Goal: Find contact information: Find contact information

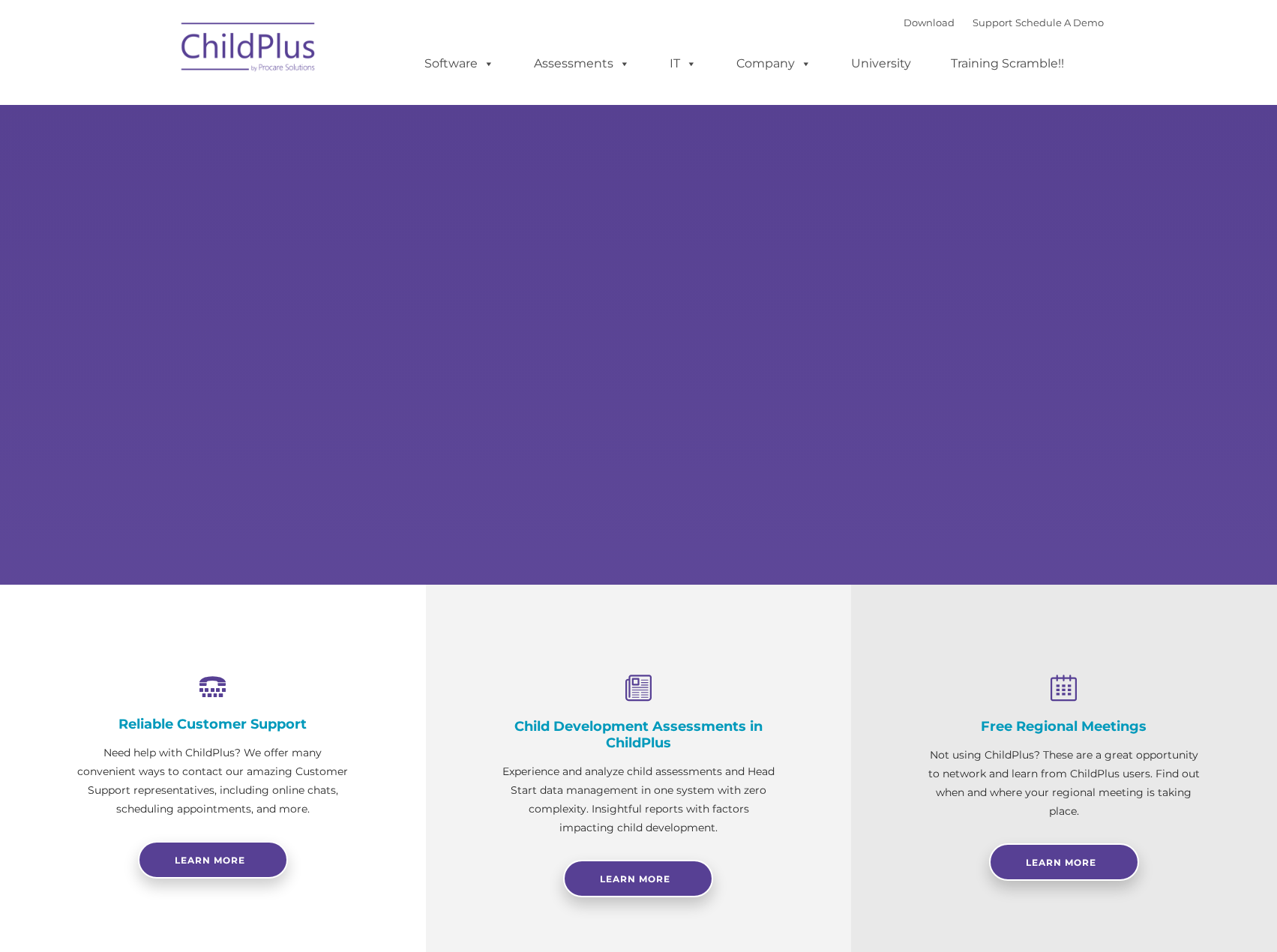
select select "MEDIUM"
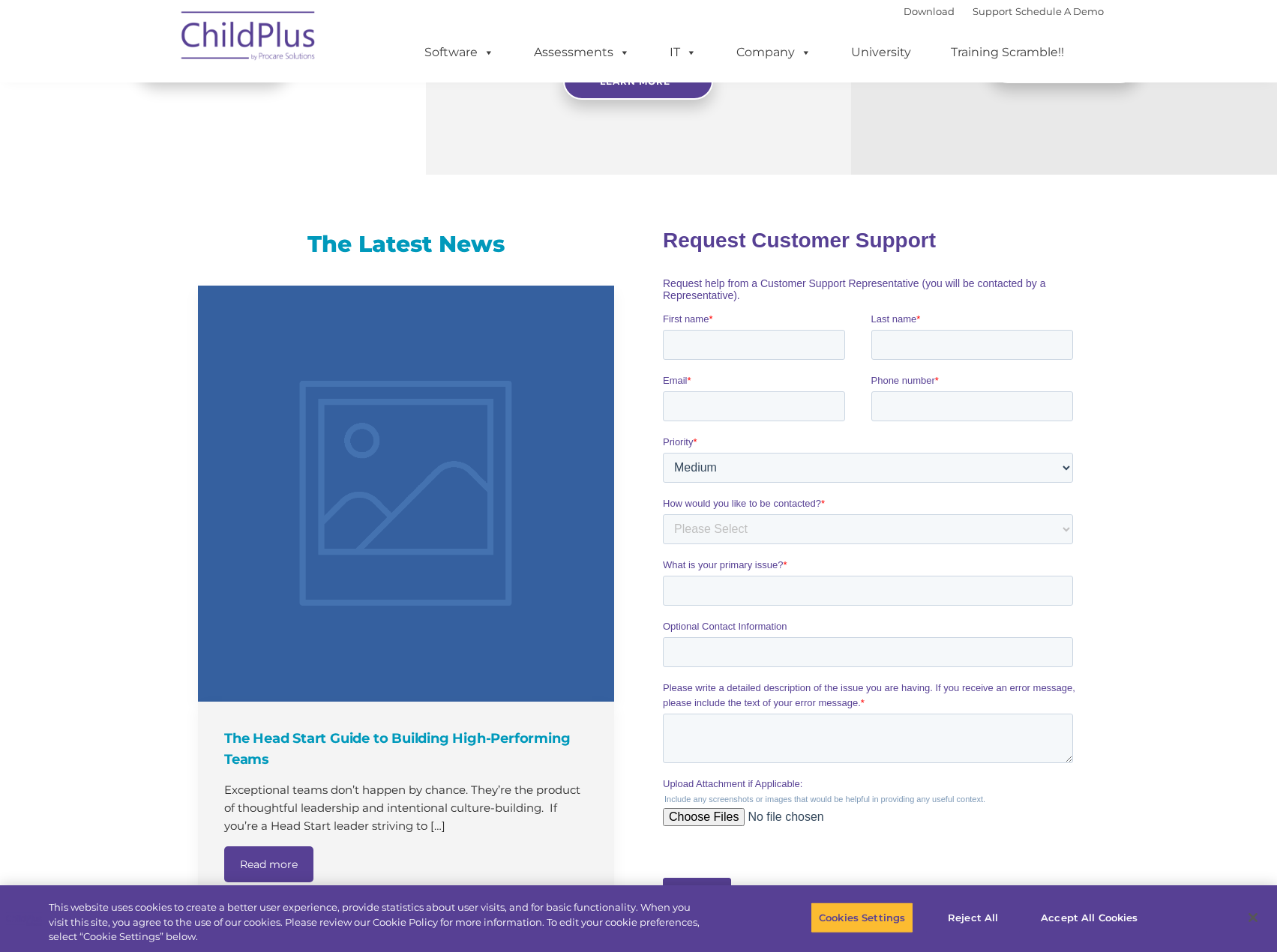
scroll to position [808, 0]
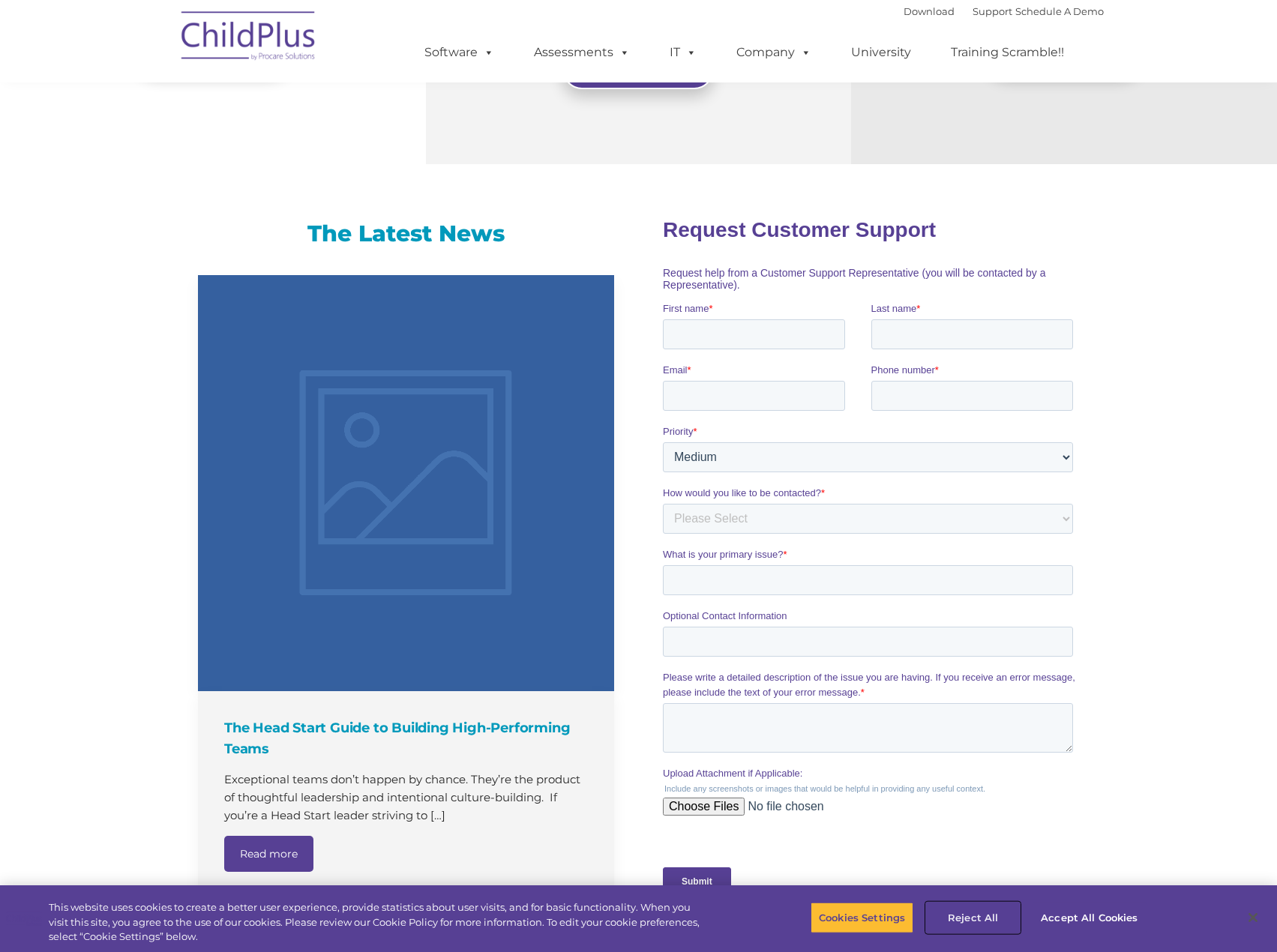
click at [984, 911] on button "Reject All" at bounding box center [973, 918] width 94 height 31
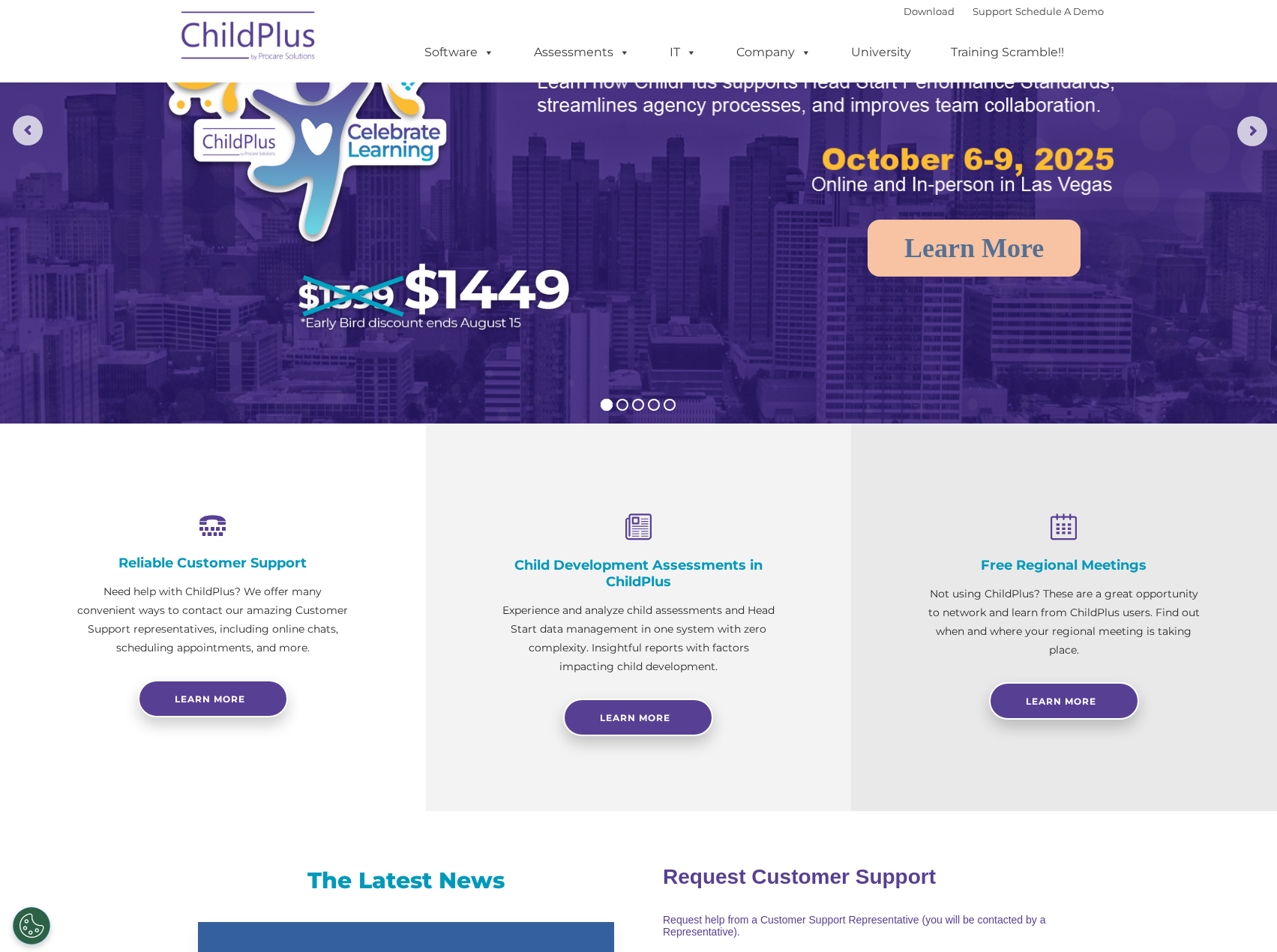
scroll to position [0, 0]
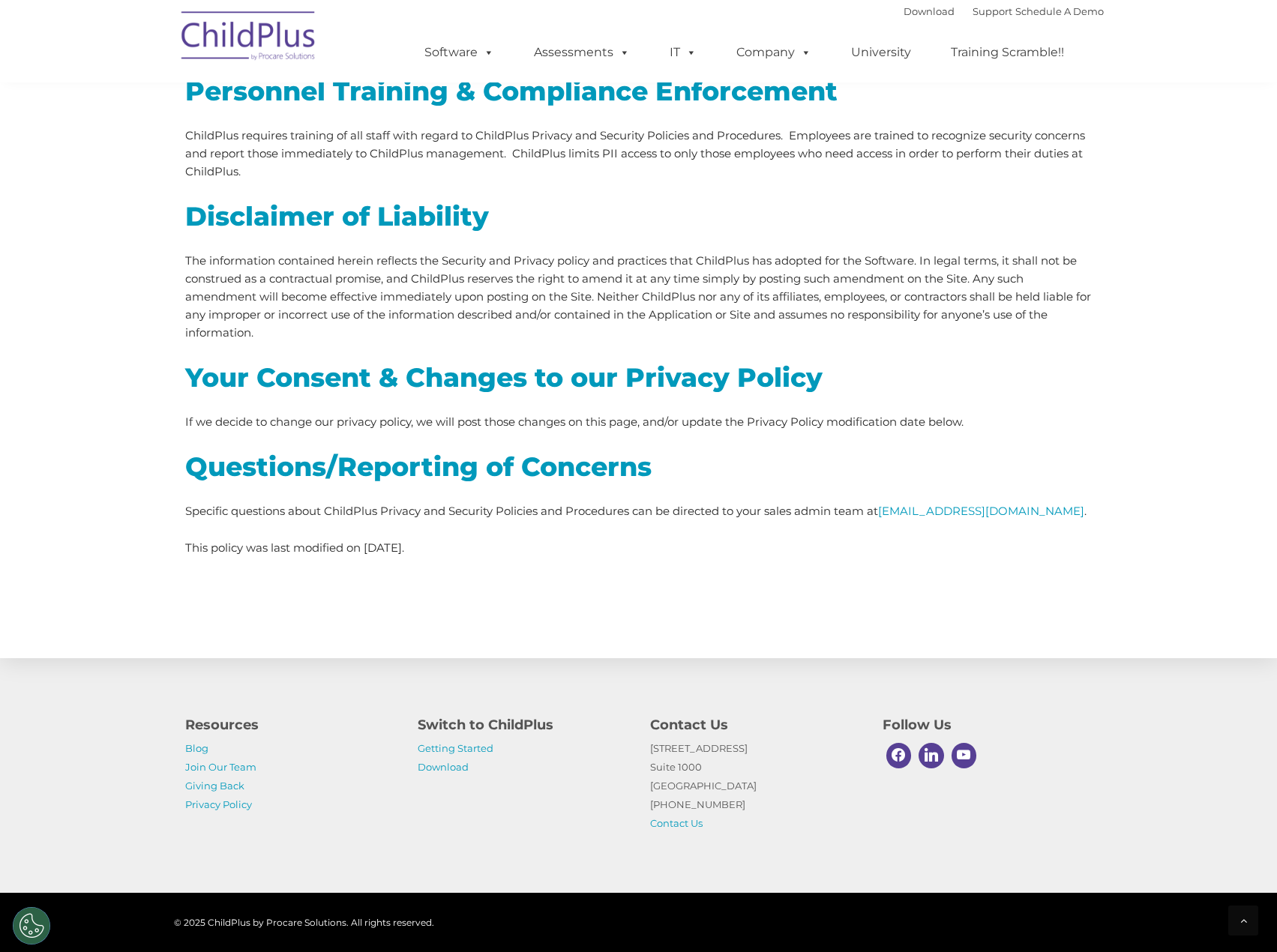
scroll to position [4115, 0]
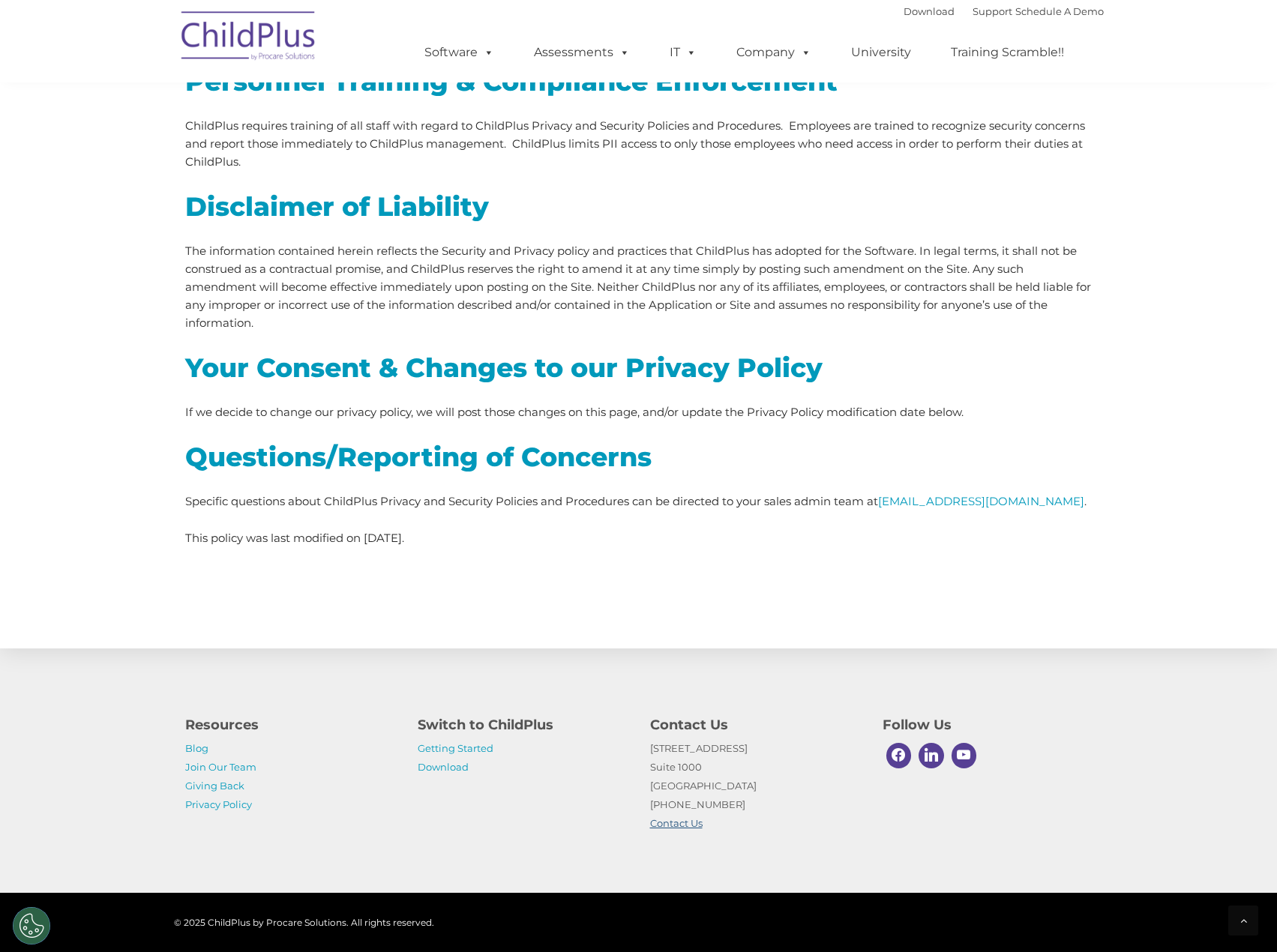
click at [675, 823] on link "Contact Us" at bounding box center [676, 822] width 52 height 12
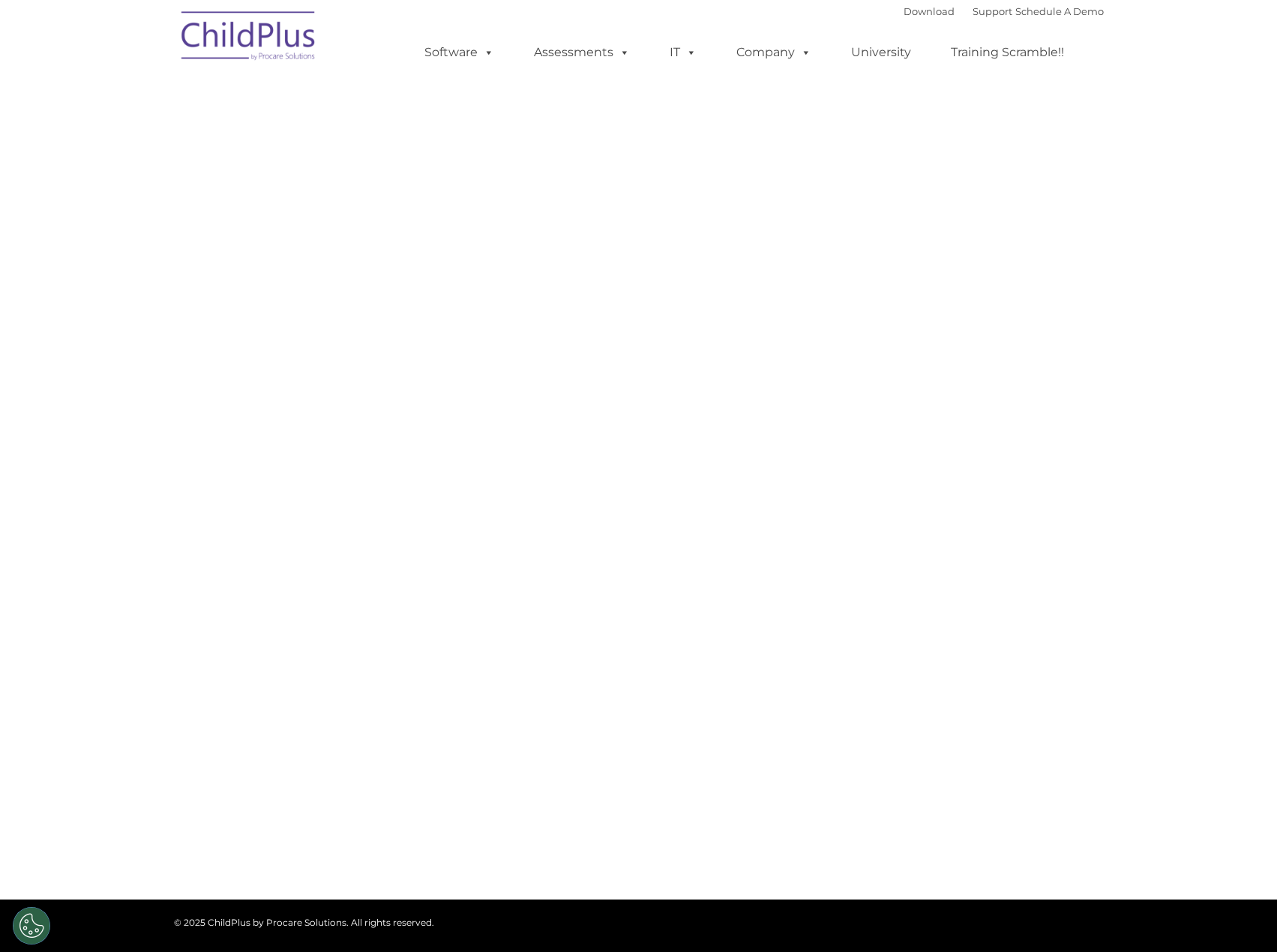
select select "MEDIUM"
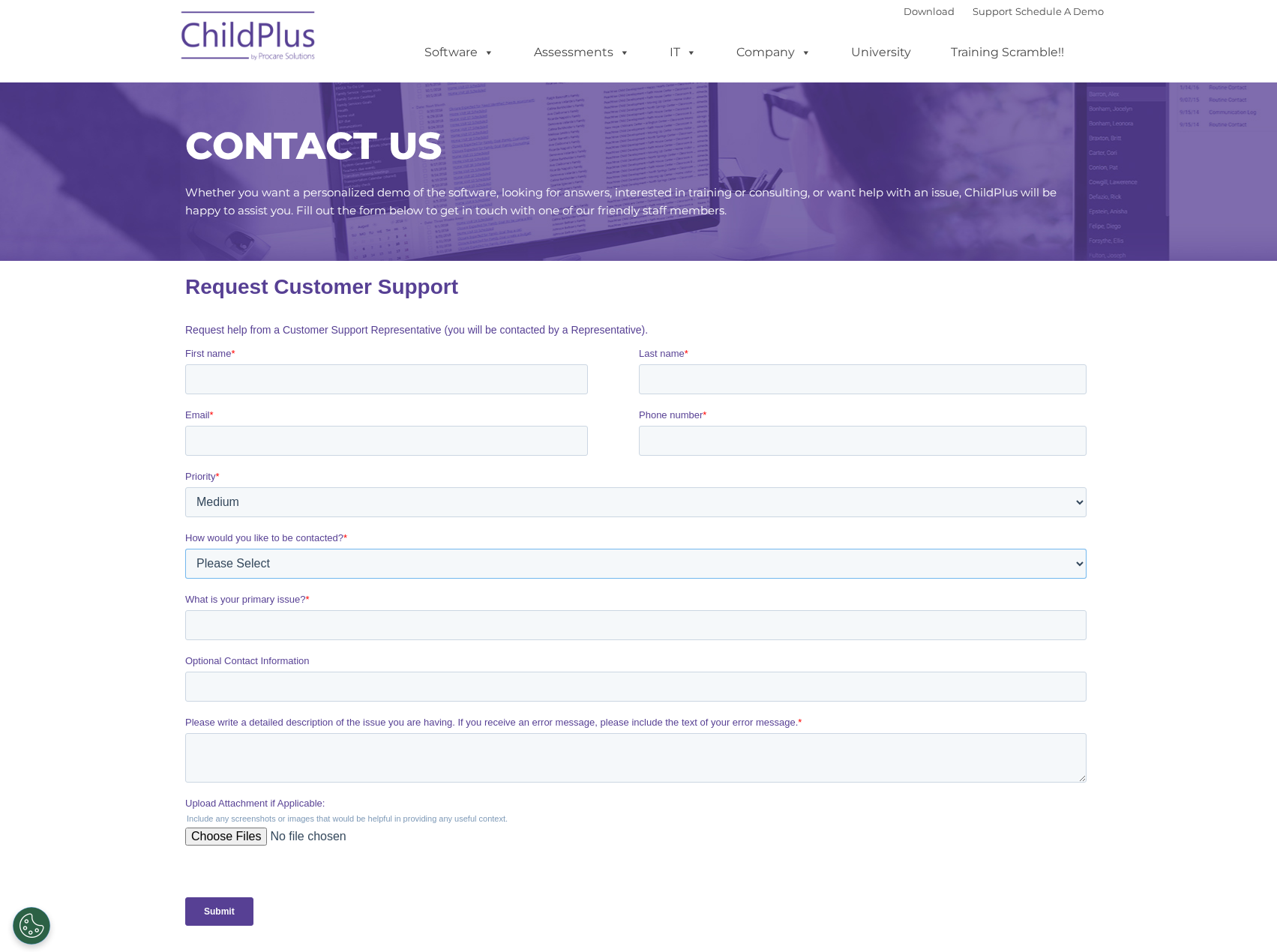
click at [369, 567] on select "Please Select Phone Email" at bounding box center [635, 564] width 901 height 30
click at [337, 620] on div "What is your primary issue? *" at bounding box center [638, 615] width 908 height 48
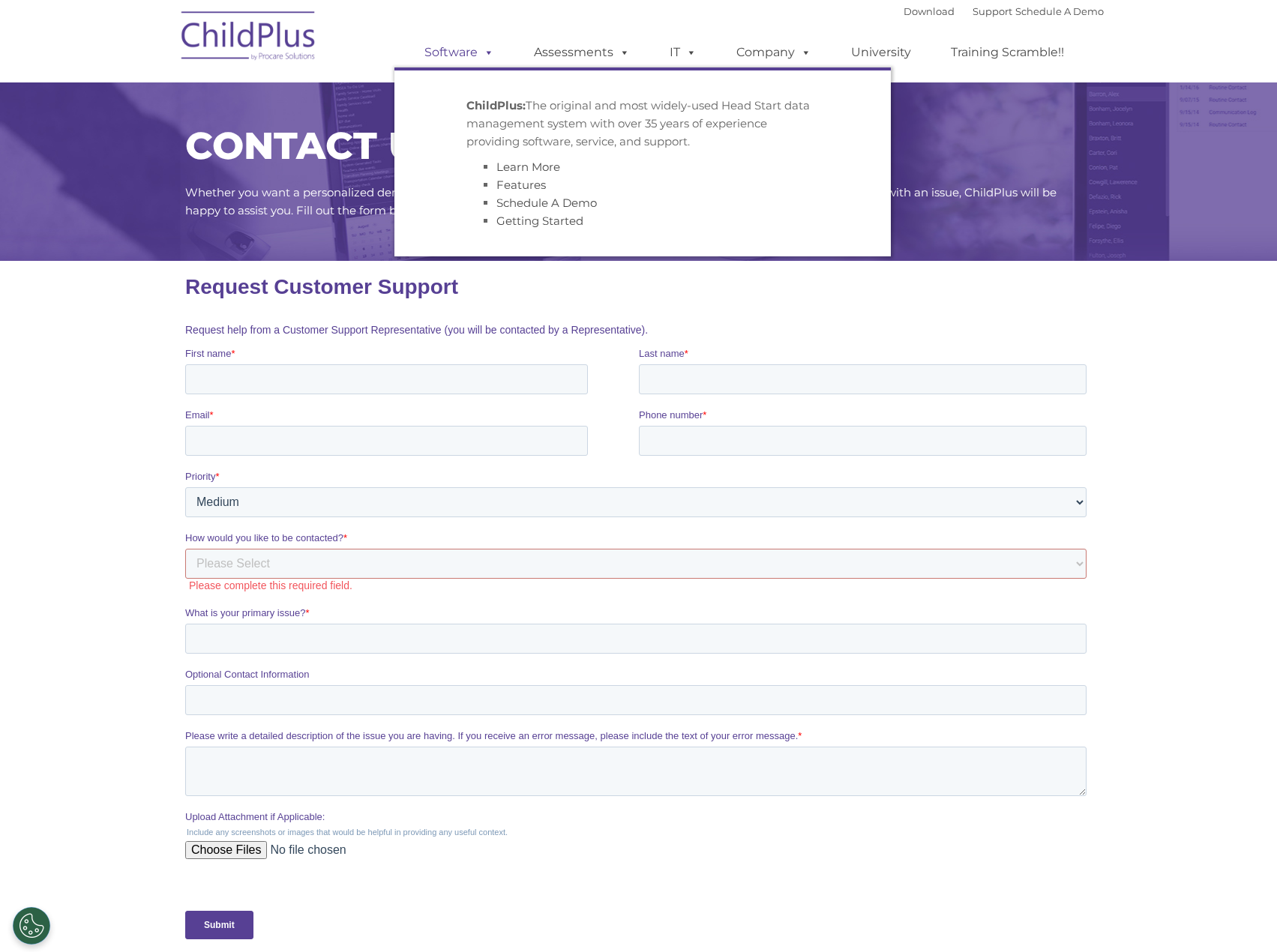
click at [470, 51] on link "Software" at bounding box center [459, 52] width 100 height 30
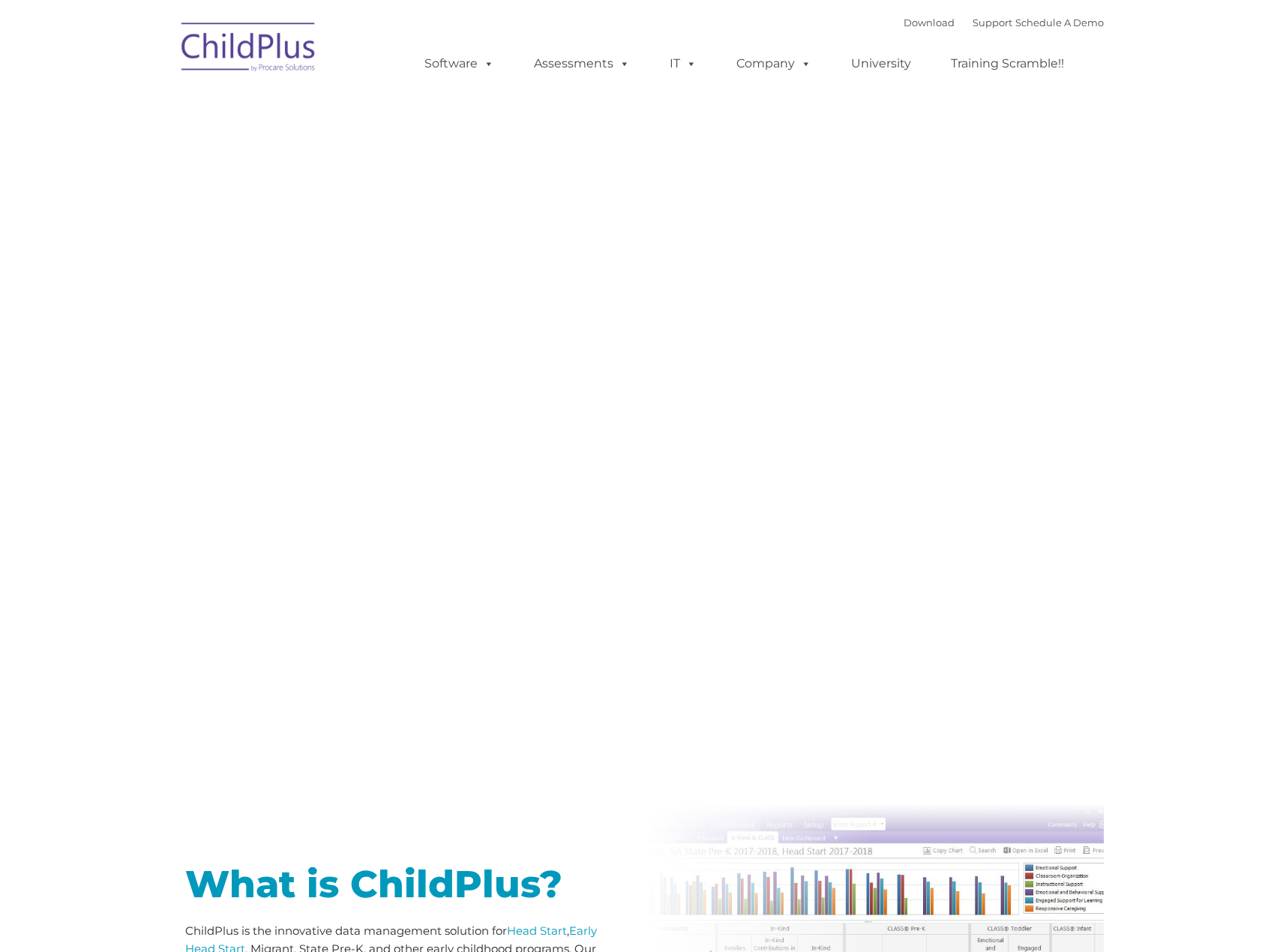
type input ""
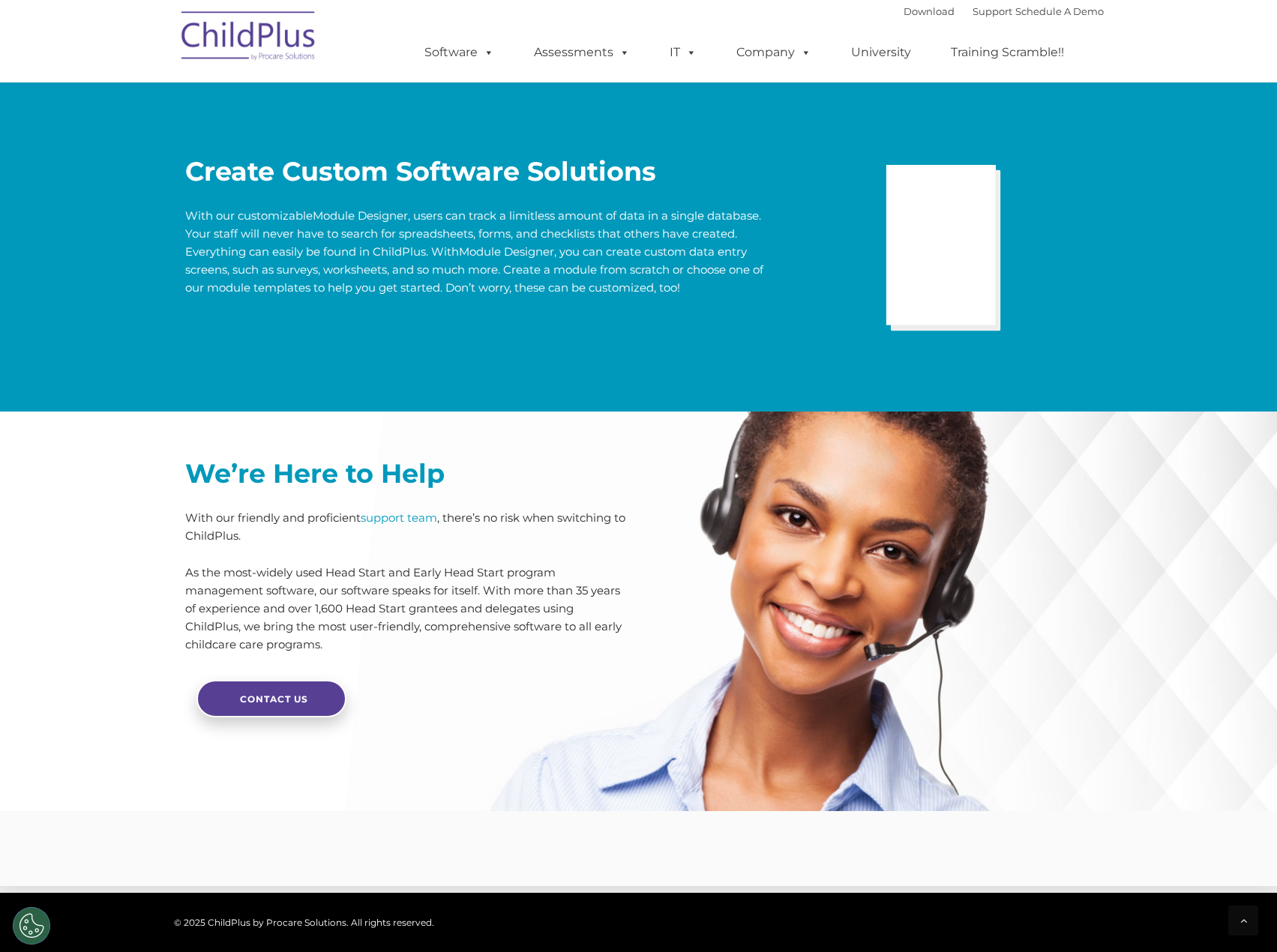
scroll to position [2998, 0]
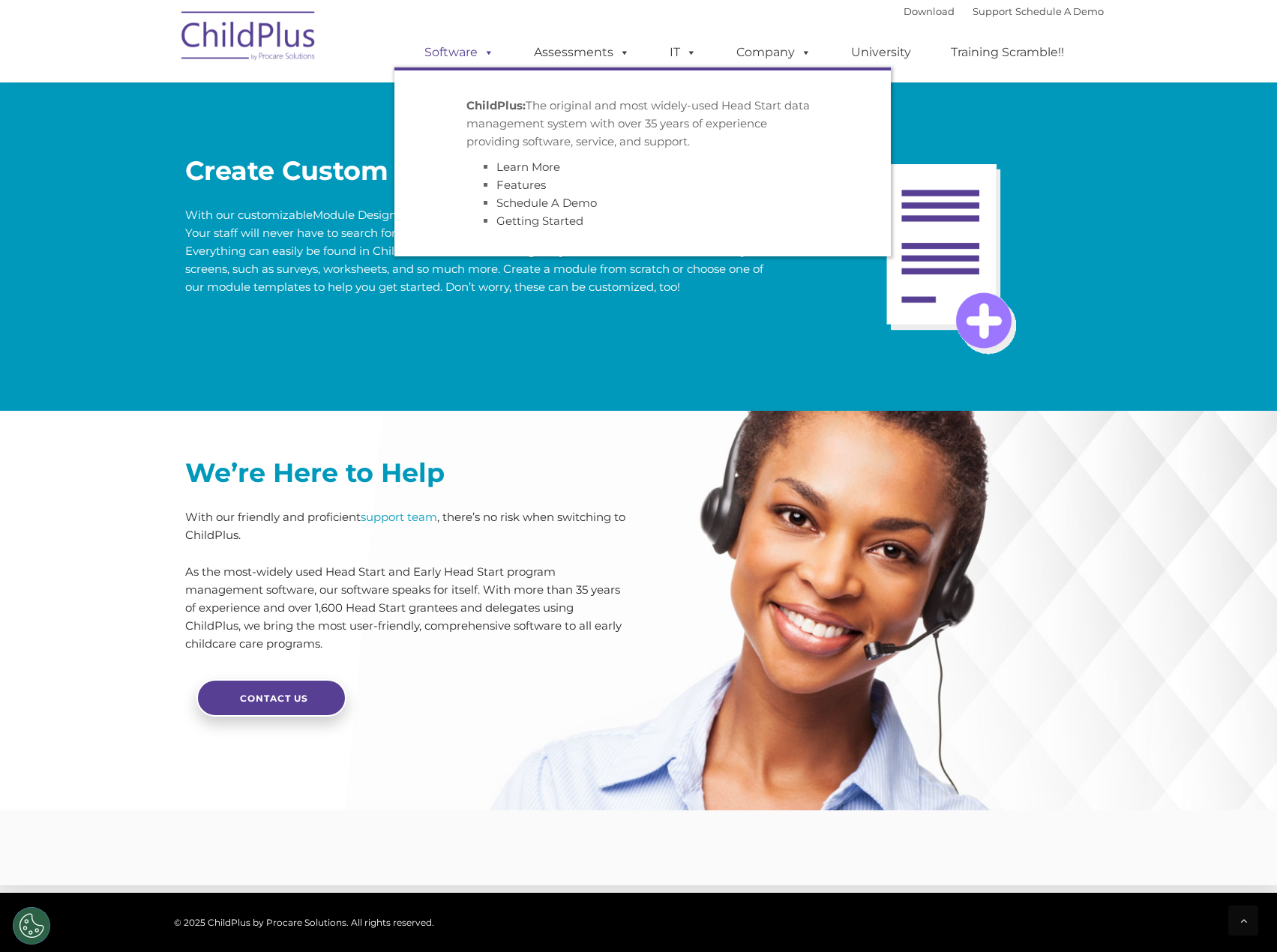
click at [487, 51] on span at bounding box center [486, 52] width 16 height 14
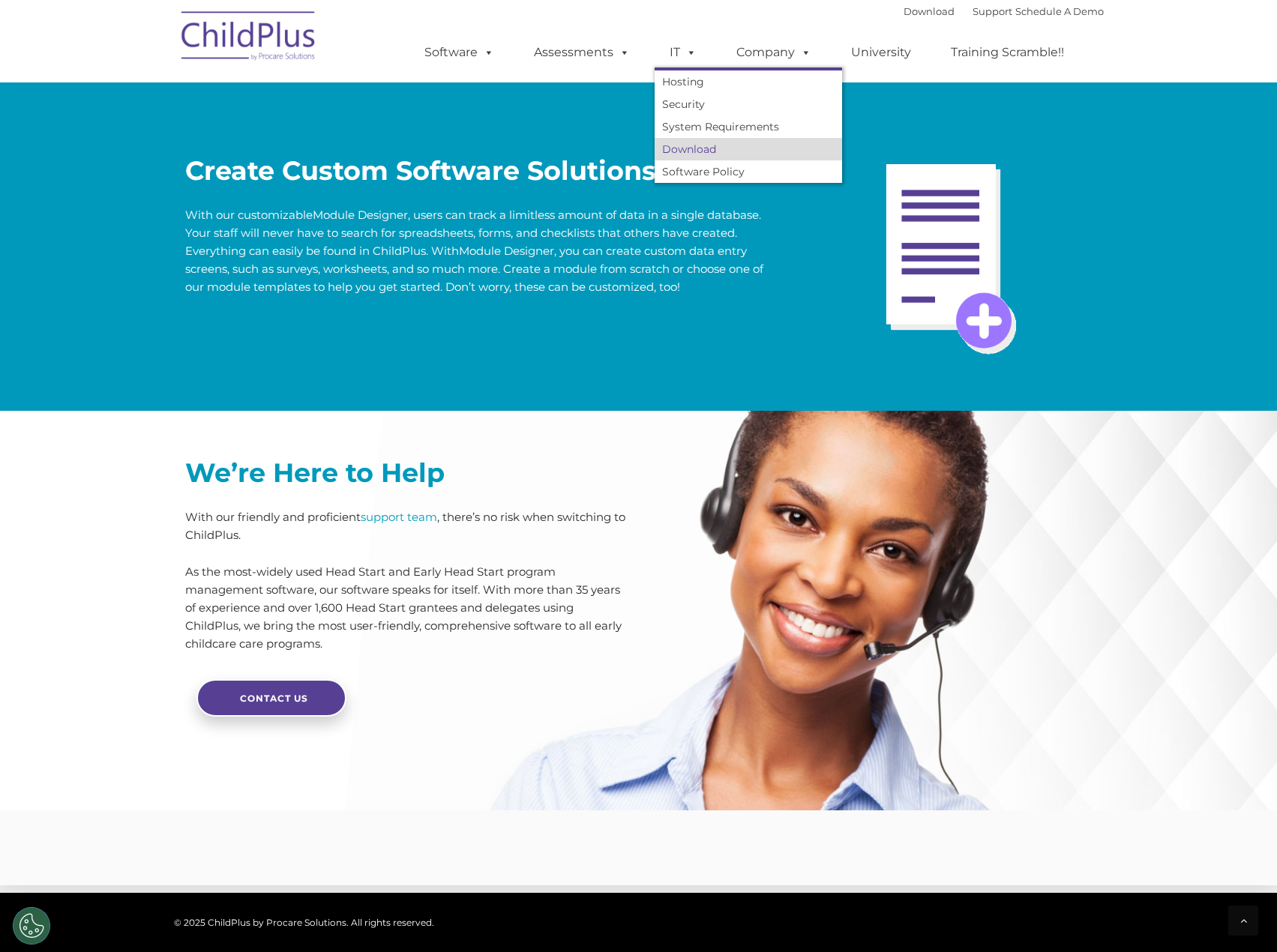
click at [704, 153] on link "Download" at bounding box center [748, 149] width 187 height 23
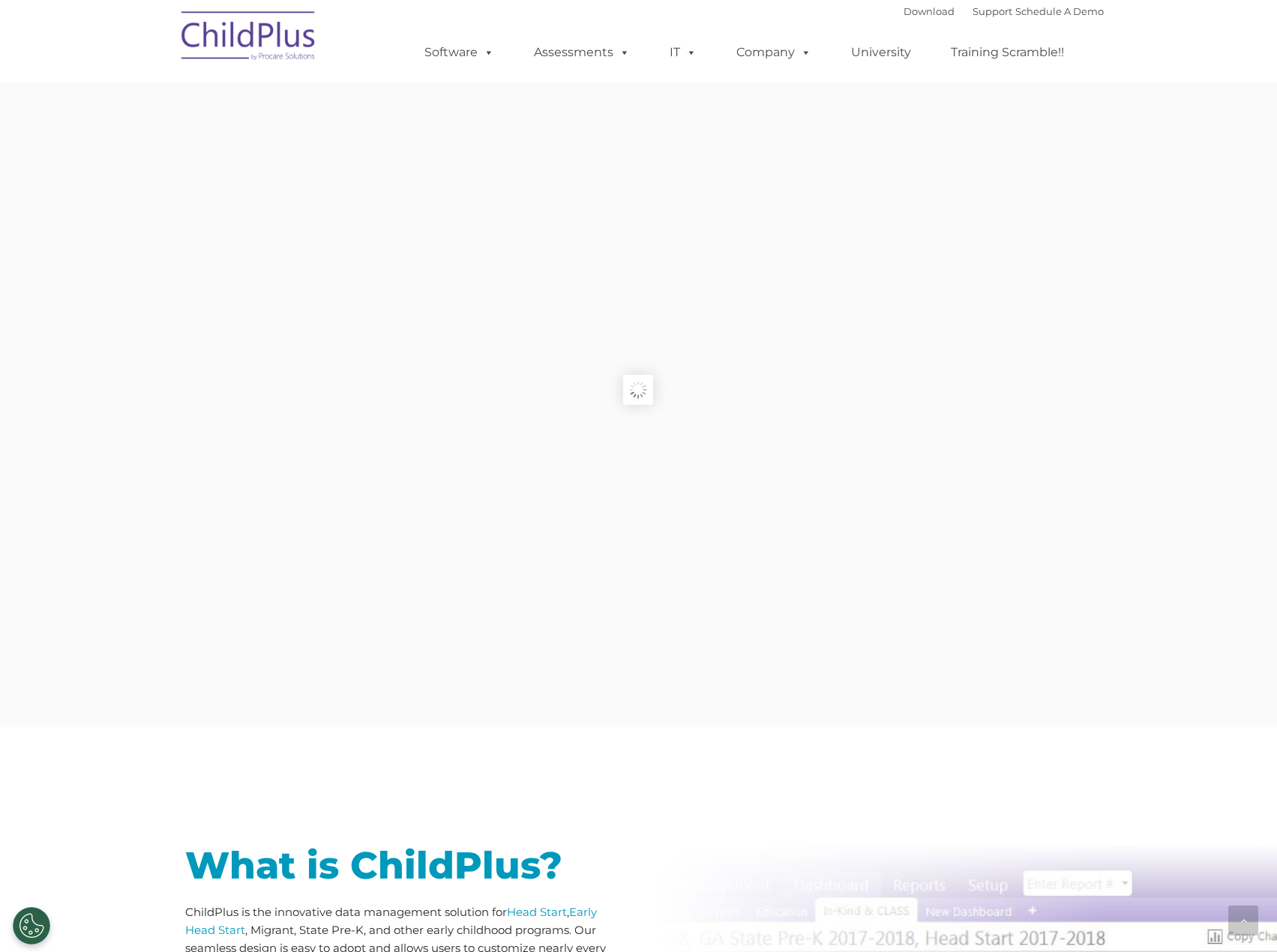
scroll to position [2998, 0]
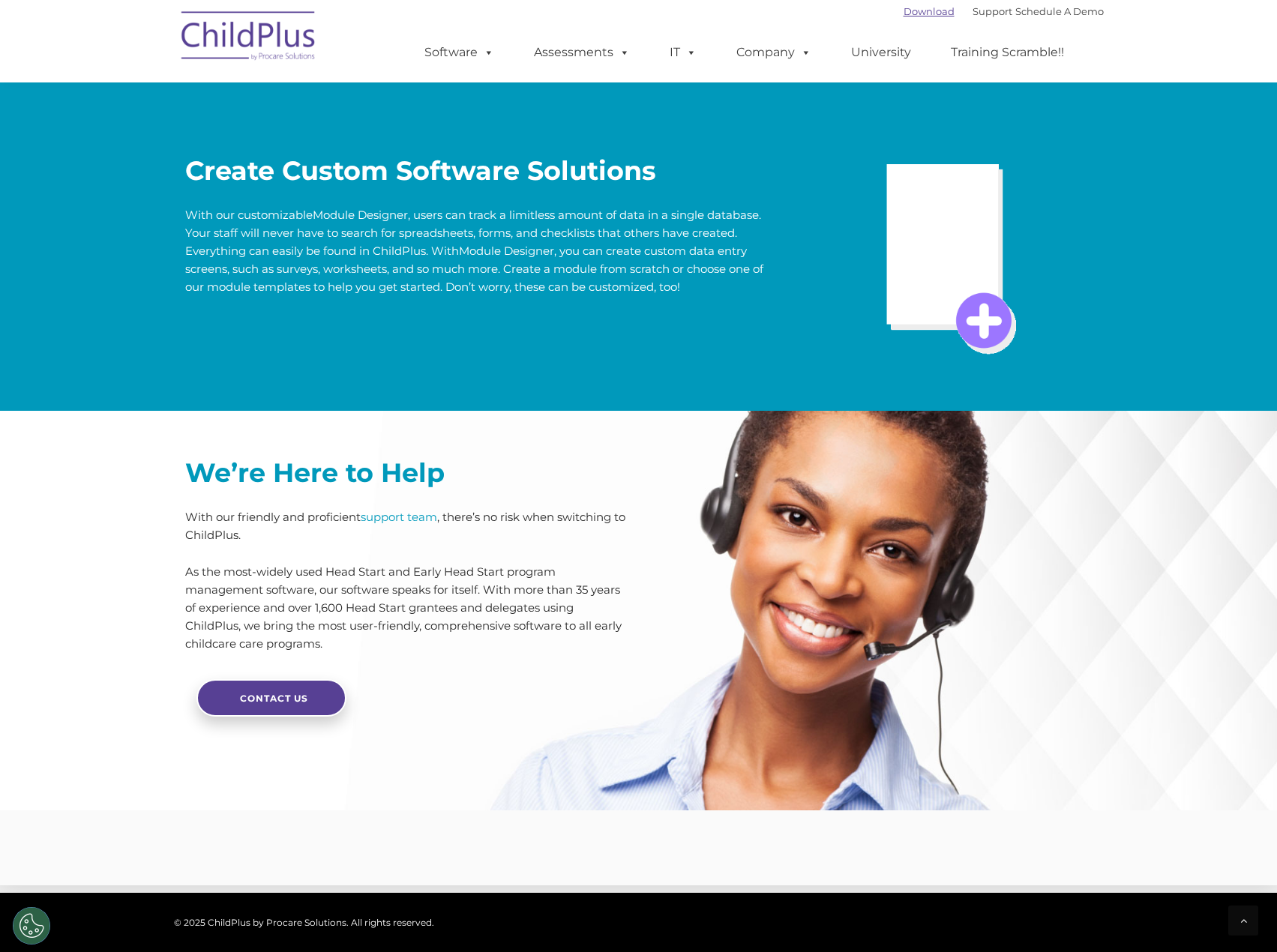
click at [904, 13] on link "Download" at bounding box center [929, 11] width 51 height 12
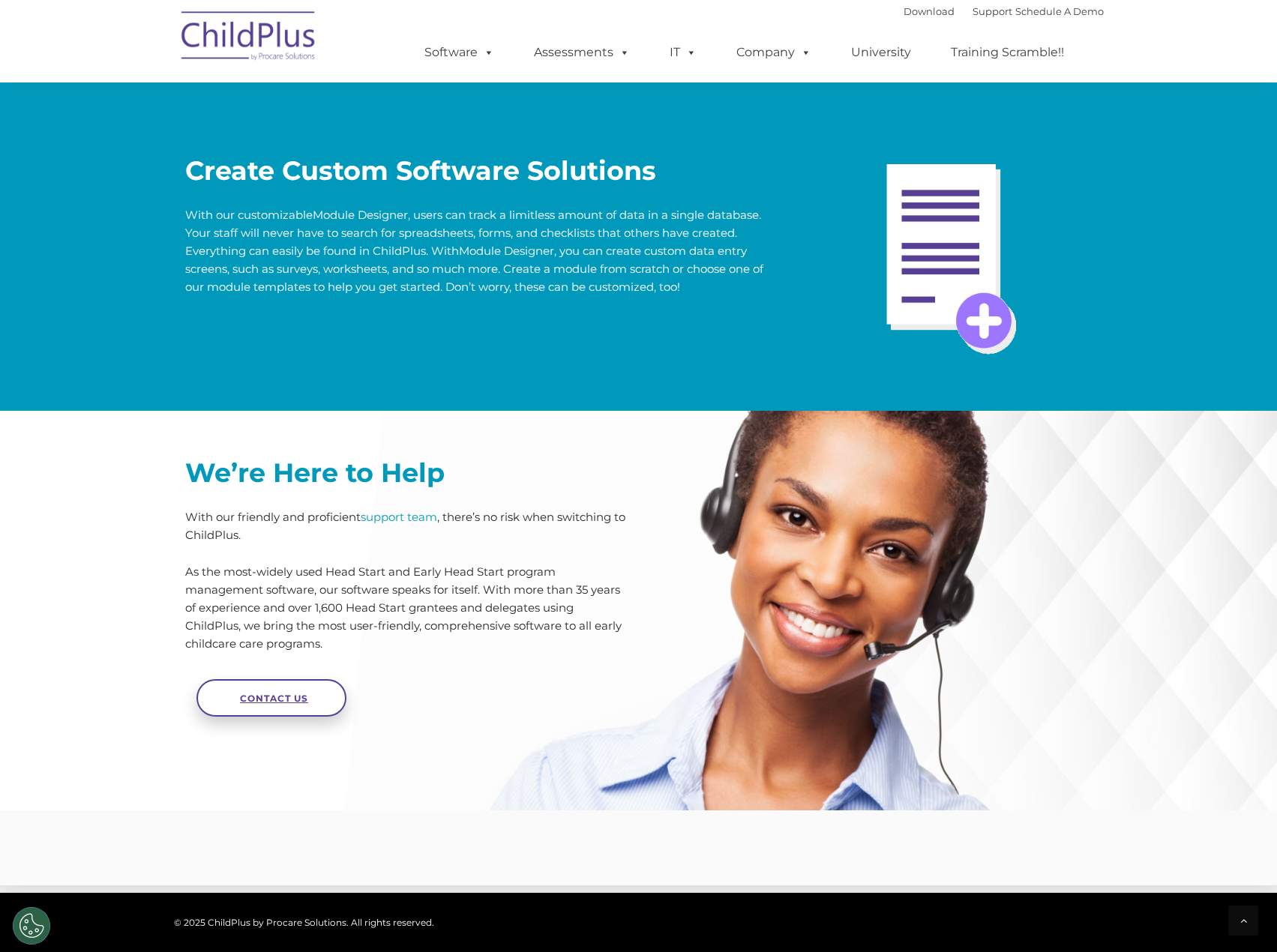
click at [310, 711] on link "Contact Us" at bounding box center [272, 698] width 150 height 37
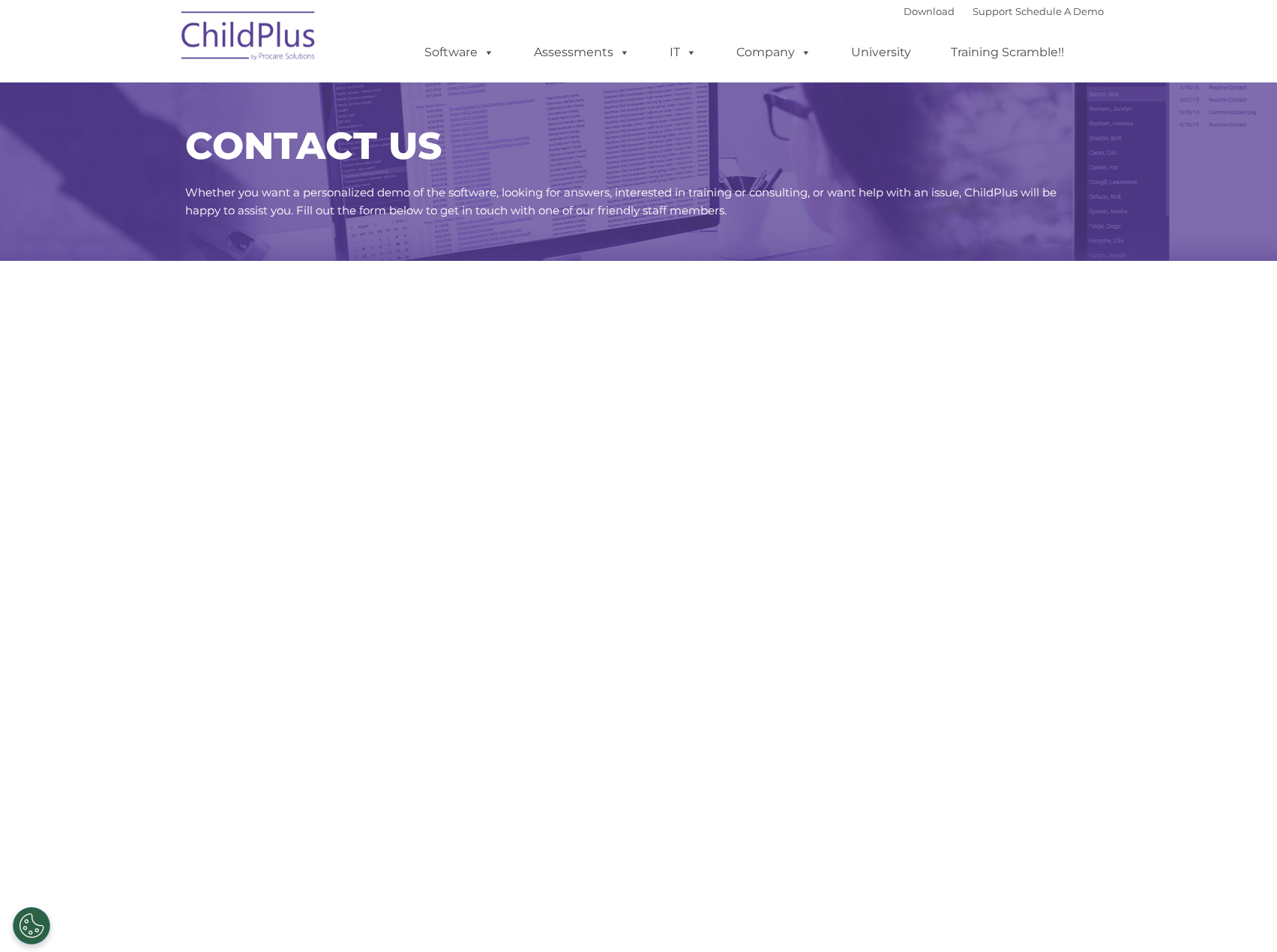
select select "MEDIUM"
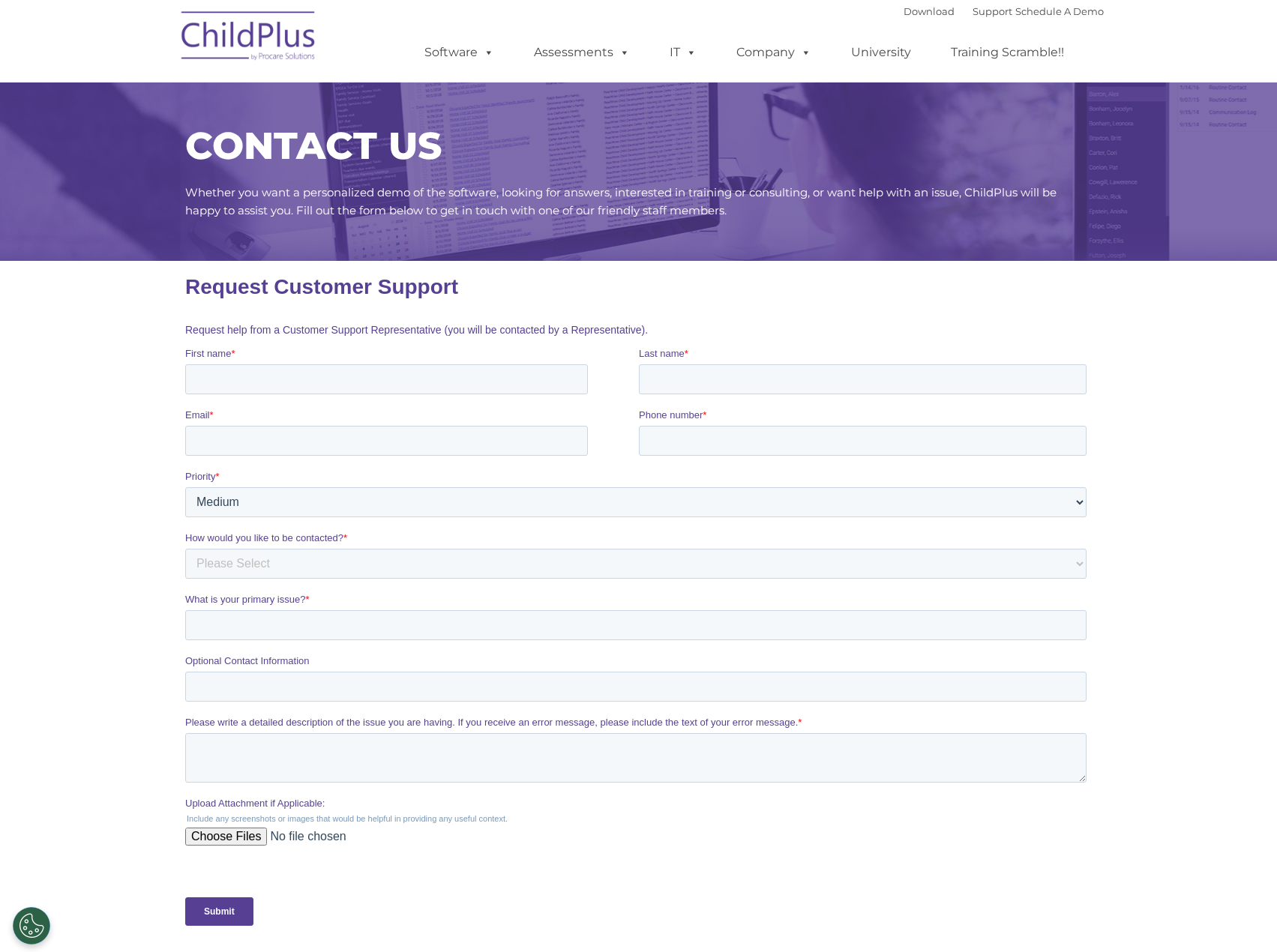
scroll to position [348, 0]
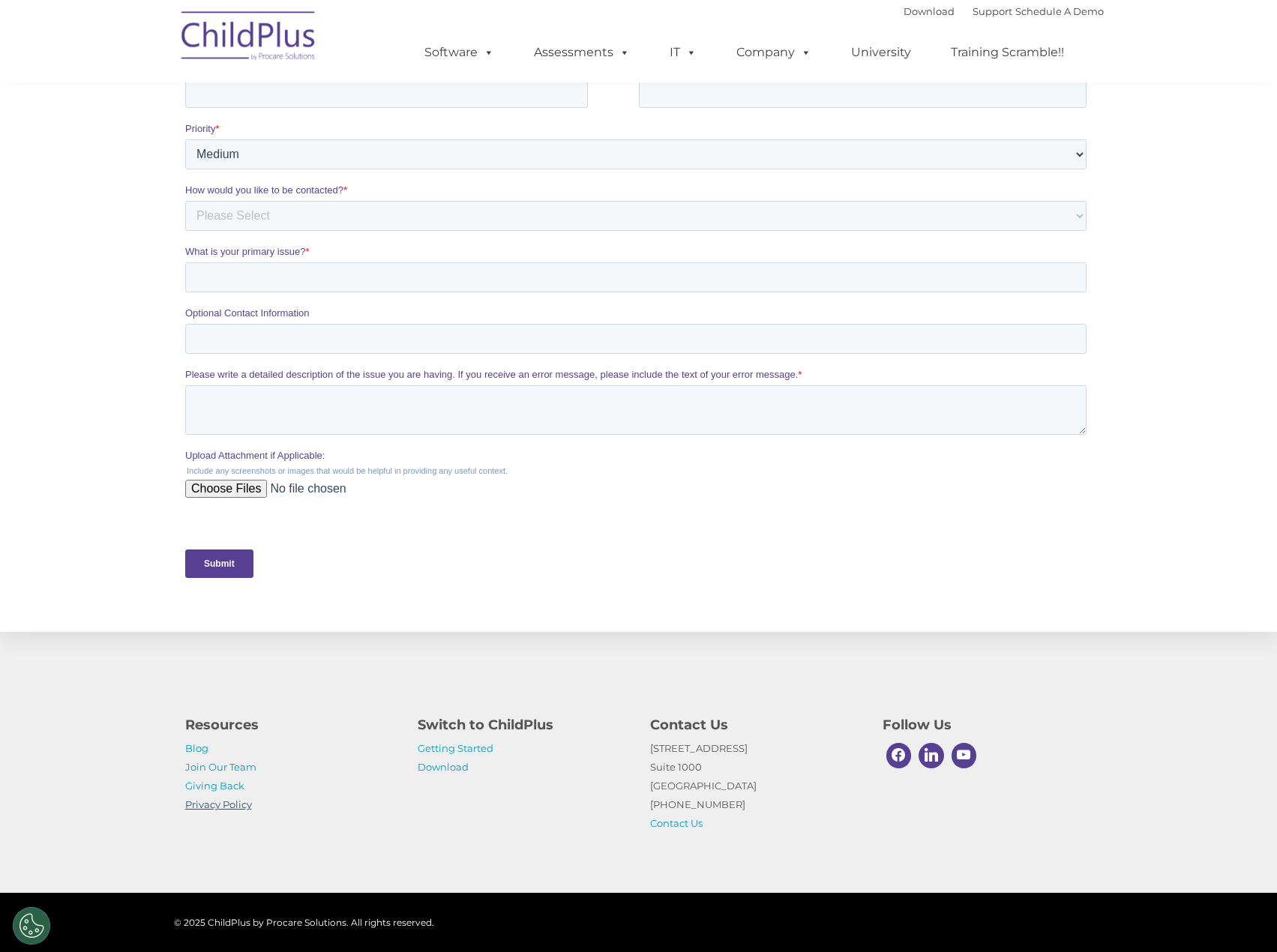
click at [230, 809] on link "Privacy Policy" at bounding box center [218, 804] width 66 height 12
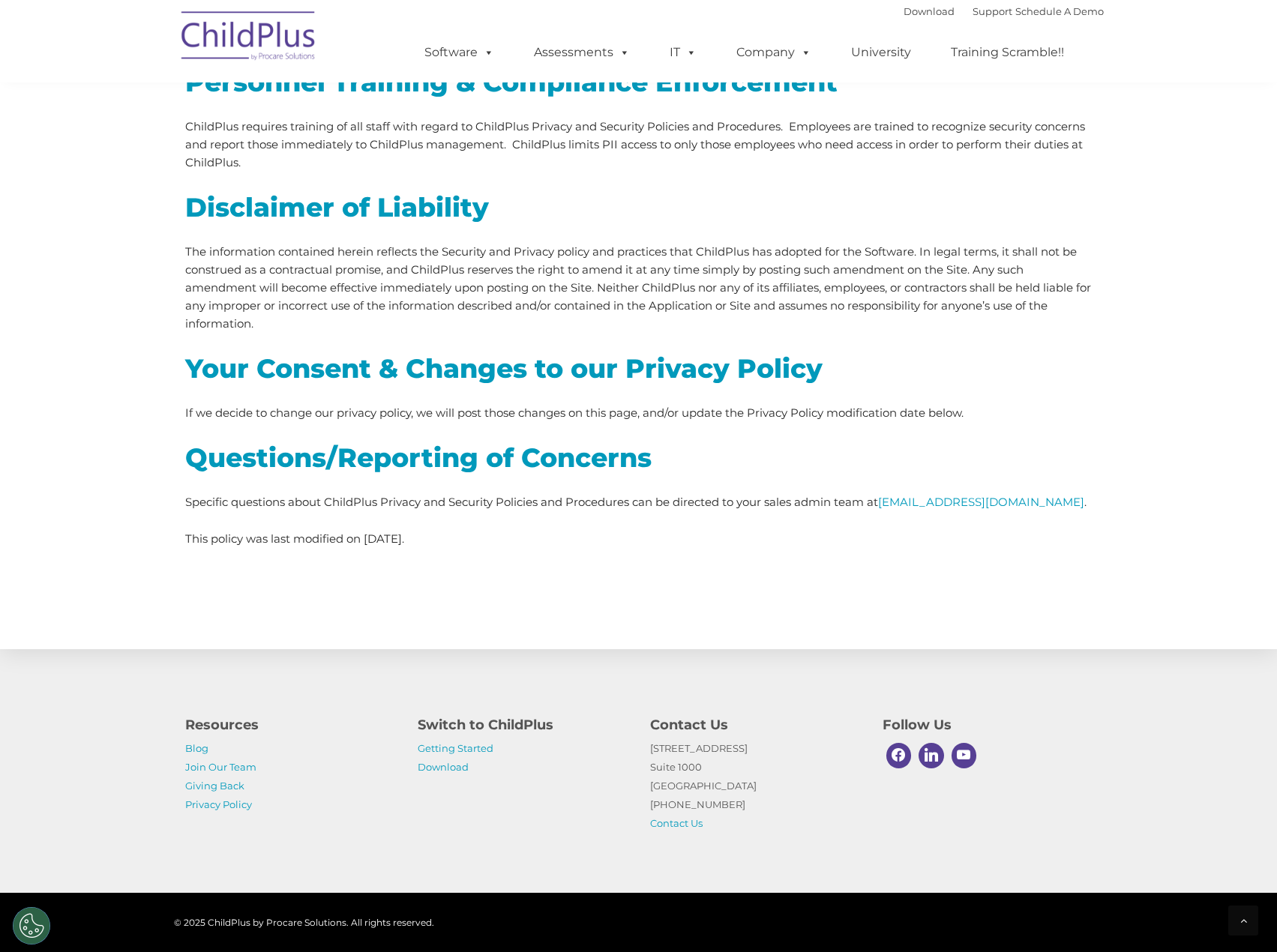
scroll to position [4115, 0]
drag, startPoint x: 1074, startPoint y: 485, endPoint x: 886, endPoint y: 483, distance: 188.0
click at [886, 493] on p "Specific questions about ChildPlus Privacy and Security Policies and Procedures…" at bounding box center [639, 501] width 908 height 18
copy p "[EMAIL_ADDRESS][DOMAIN_NAME] ."
click at [545, 550] on div "Personnel Training & Compliance Enforcement ChildPlus requires training of all …" at bounding box center [639, 310] width 929 height 528
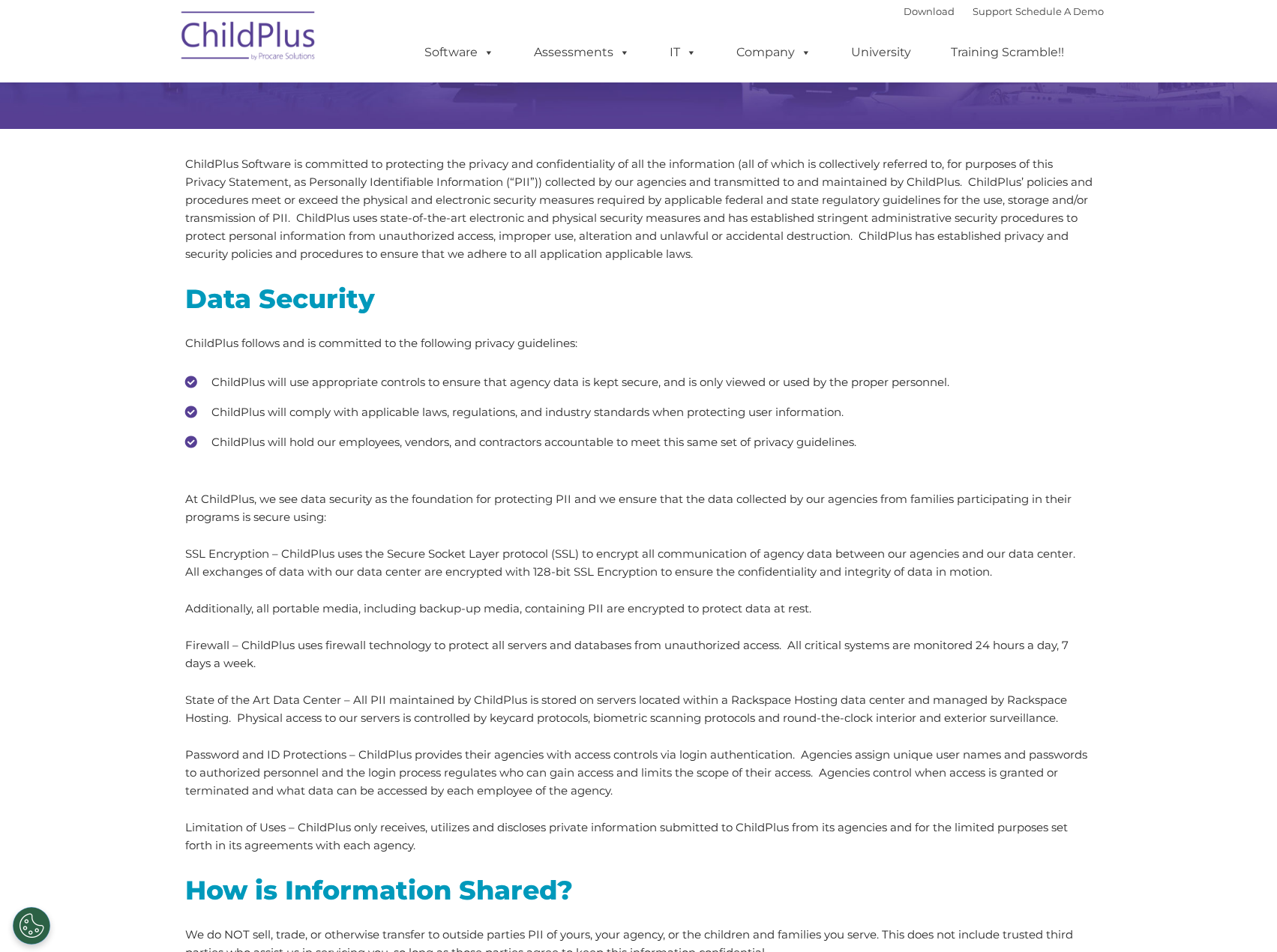
scroll to position [0, 0]
